Goal: Information Seeking & Learning: Learn about a topic

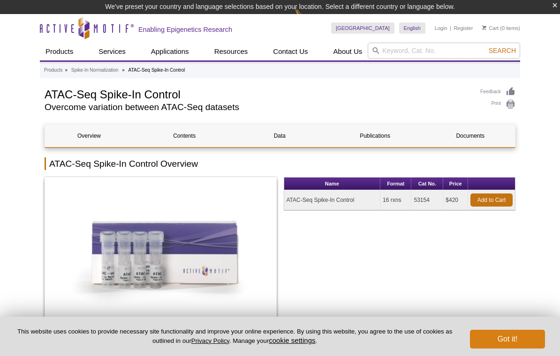
click at [509, 341] on button "Got it!" at bounding box center [507, 339] width 75 height 19
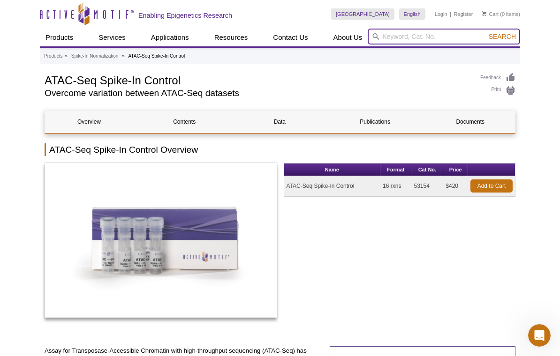
click at [409, 35] on input "search" at bounding box center [444, 37] width 152 height 16
type input "RIME"
click at [502, 37] on button "Search" at bounding box center [502, 36] width 33 height 8
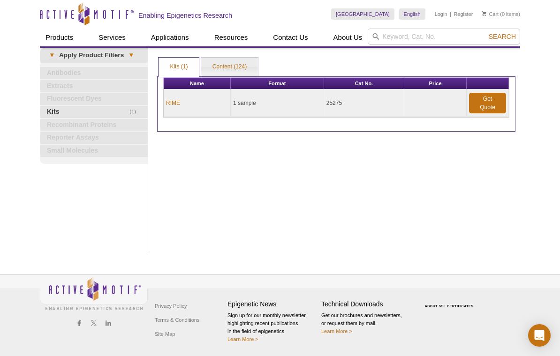
scroll to position [9, 0]
click at [235, 60] on link "Content (124)" at bounding box center [229, 67] width 57 height 19
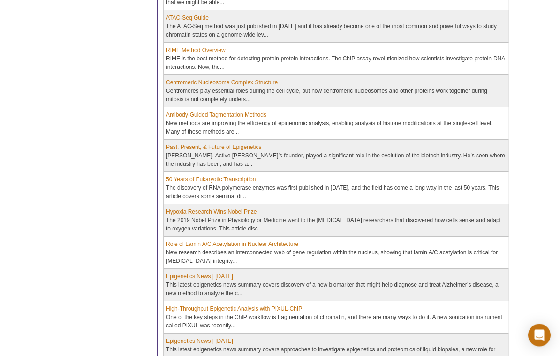
scroll to position [560, 0]
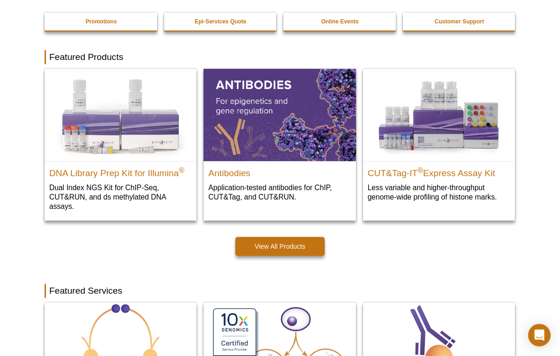
scroll to position [215, 0]
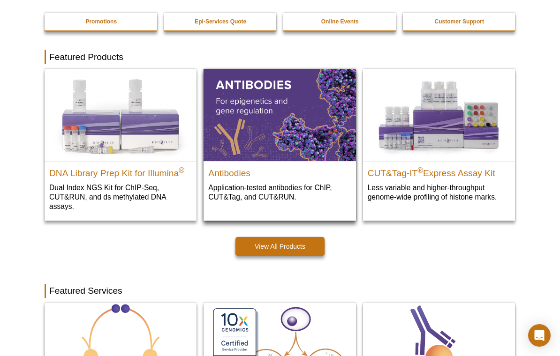
click at [258, 138] on img at bounding box center [279, 115] width 152 height 92
click at [229, 200] on div "Antibodies Application-tested antibodies for ChIP, CUT&Tag, and CUT&RUN." at bounding box center [279, 186] width 152 height 50
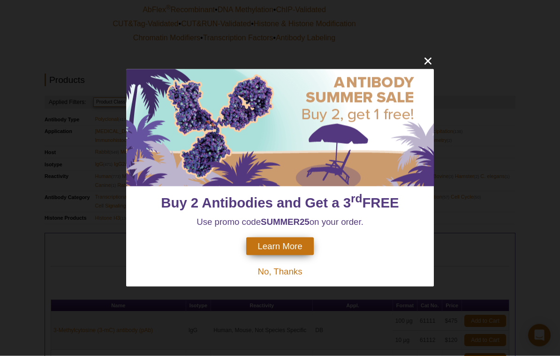
scroll to position [232, 0]
click at [422, 67] on icon "close" at bounding box center [428, 61] width 12 height 12
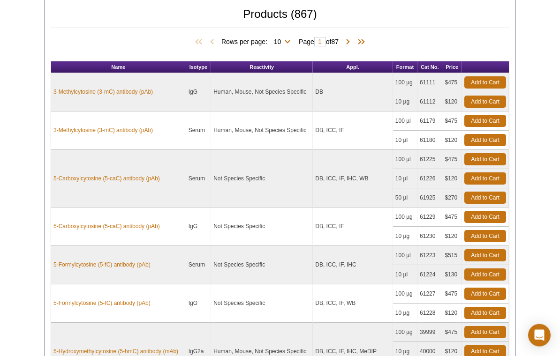
scroll to position [474, 0]
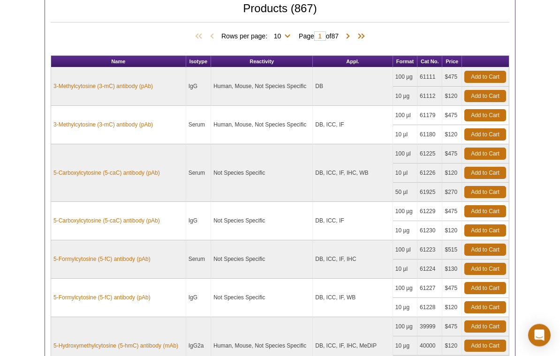
click at [339, 33] on span "87" at bounding box center [335, 37] width 8 height 8
click at [348, 35] on span at bounding box center [347, 36] width 9 height 9
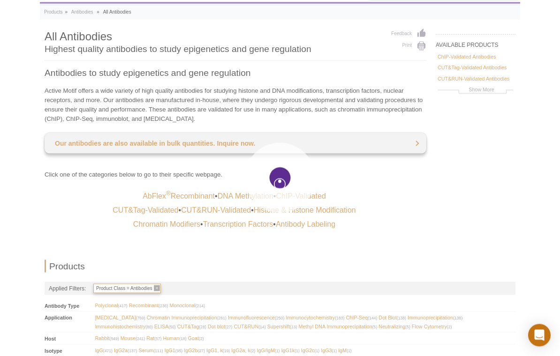
type input "2"
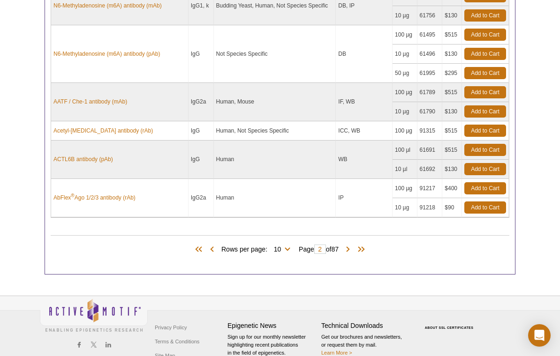
scroll to position [693, 0]
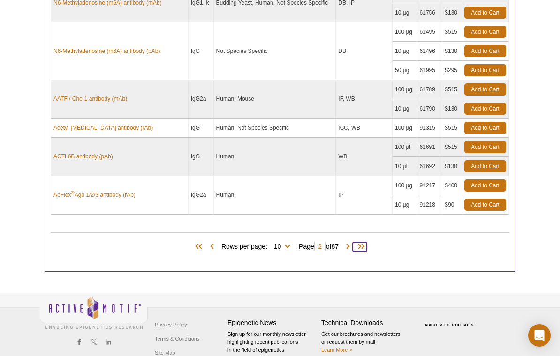
click at [362, 246] on span at bounding box center [360, 246] width 14 height 9
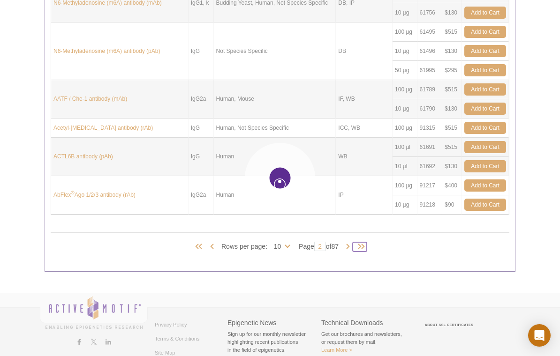
type input "87"
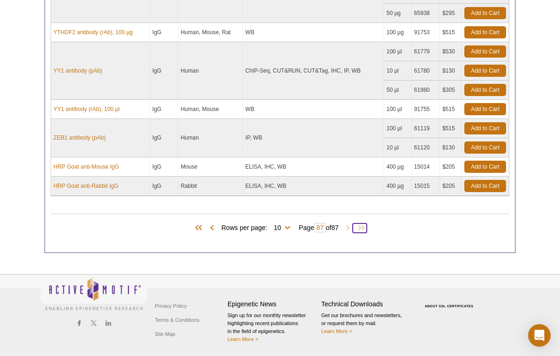
scroll to position [558, 0]
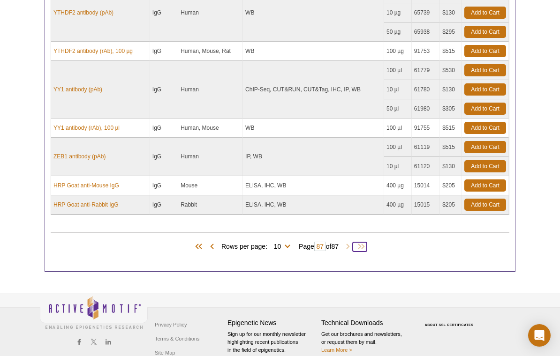
click at [358, 242] on span at bounding box center [360, 246] width 14 height 9
click at [283, 244] on select "10 25 50 100 All" at bounding box center [277, 248] width 20 height 8
select select "867"
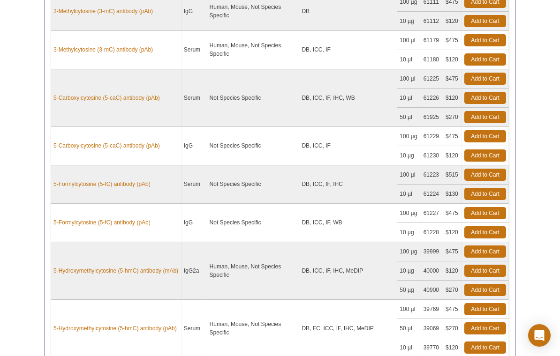
select select "867"
type input "1"
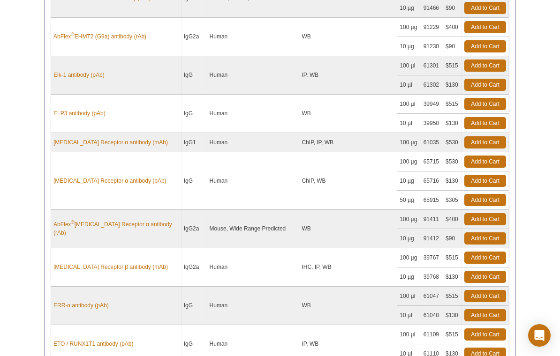
scroll to position [6011, 0]
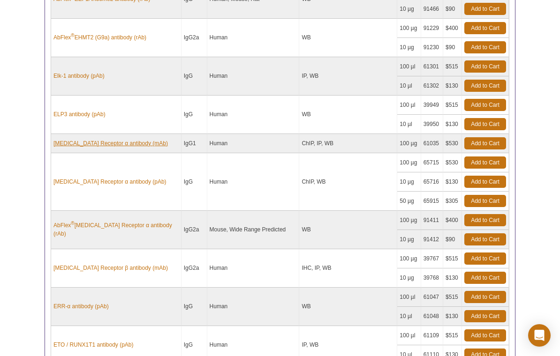
click at [108, 145] on link "[MEDICAL_DATA] Receptor α antibody (mAb)" at bounding box center [110, 143] width 114 height 8
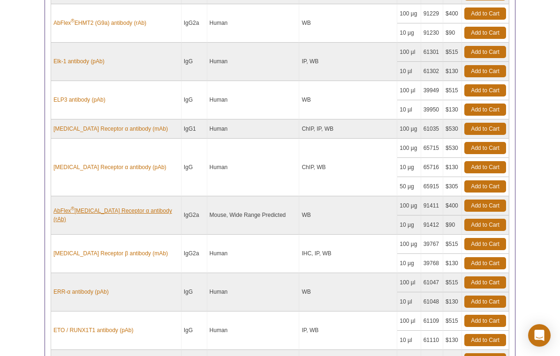
click at [77, 216] on link "AbFlex ® Estrogen Receptor α antibody (rAb)" at bounding box center [115, 215] width 125 height 17
click at [90, 167] on link "[MEDICAL_DATA] Receptor α antibody (pAb)" at bounding box center [109, 167] width 113 height 8
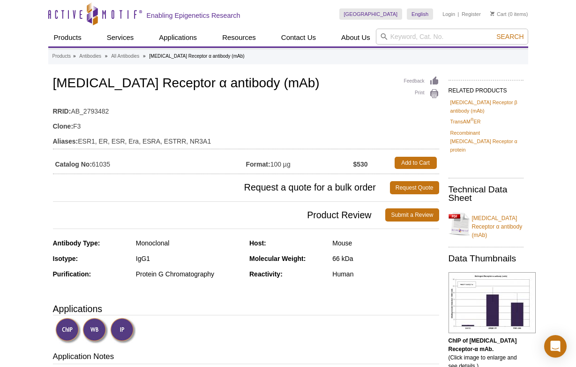
click at [489, 215] on link "[MEDICAL_DATA] Receptor α antibody (mAb)" at bounding box center [486, 223] width 75 height 31
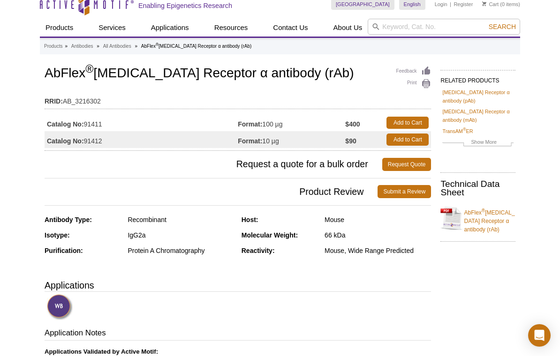
scroll to position [14, 0]
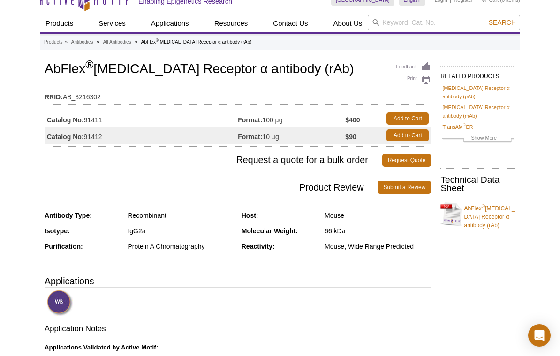
click at [483, 219] on link "AbFlex ® Estrogen Receptor α antibody (rAb)" at bounding box center [477, 214] width 75 height 31
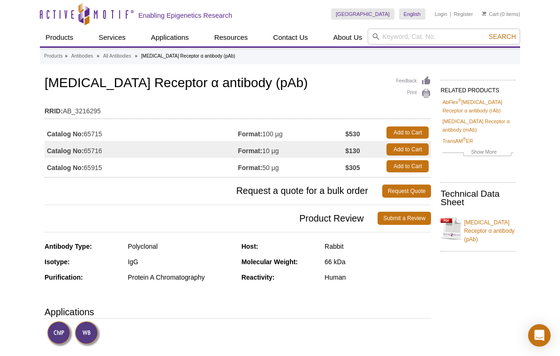
click at [489, 227] on link "[MEDICAL_DATA] Receptor α antibody (pAb)" at bounding box center [477, 228] width 75 height 31
